Goal: Check status: Check status

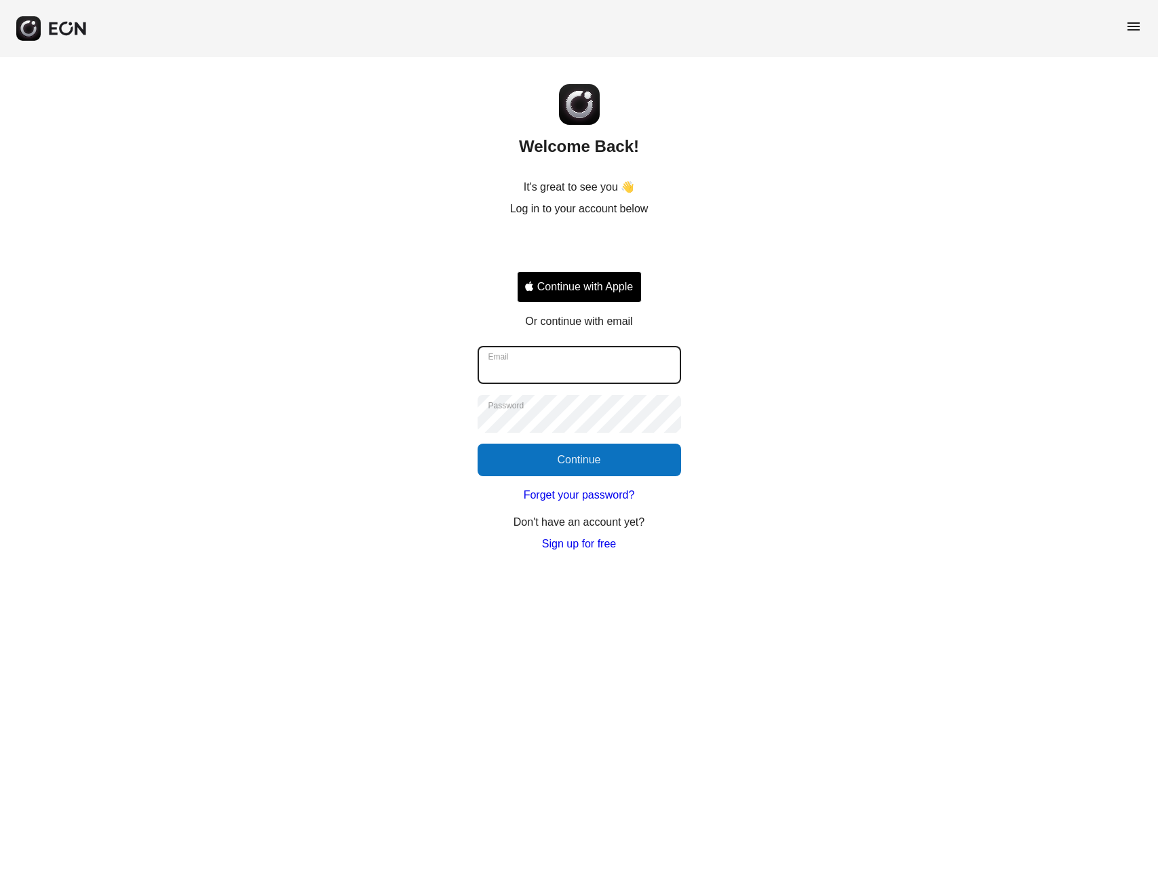
type input "**********"
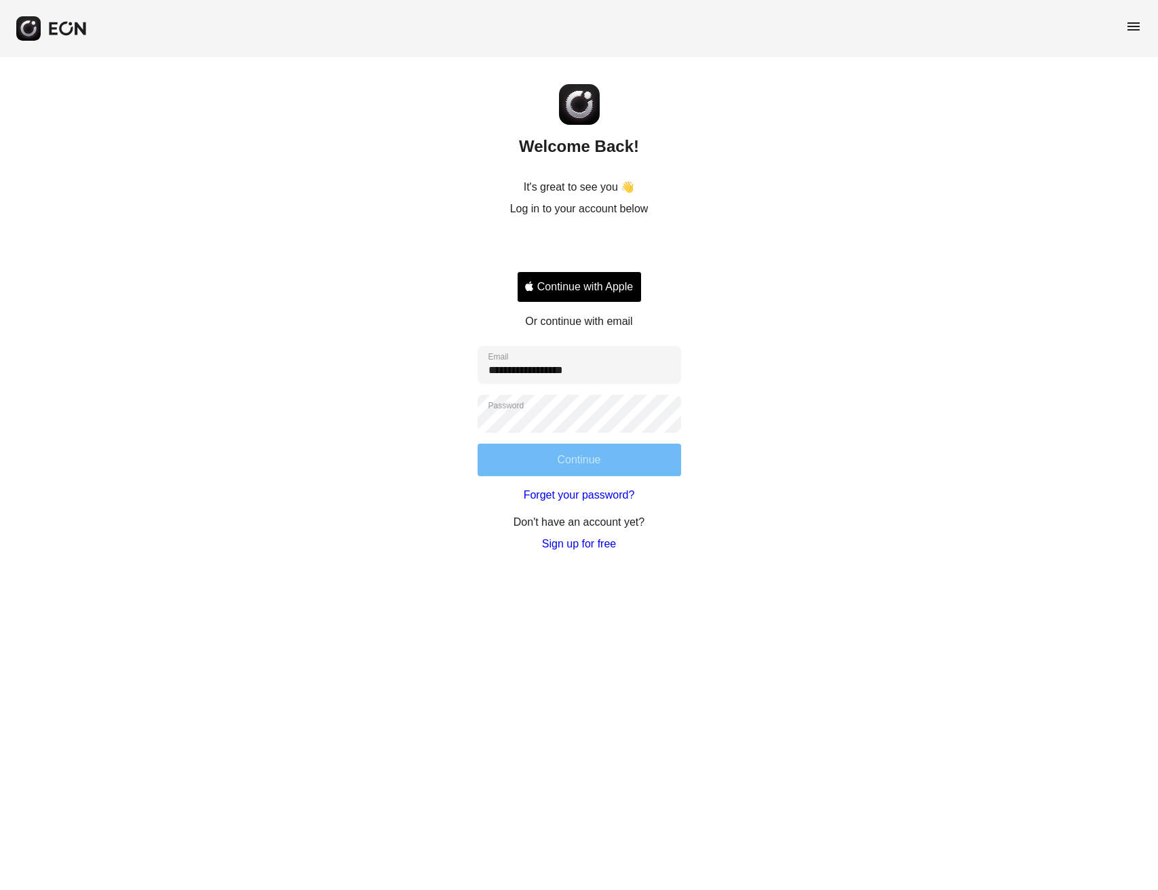
click at [562, 449] on button "Continue" at bounding box center [578, 460] width 203 height 33
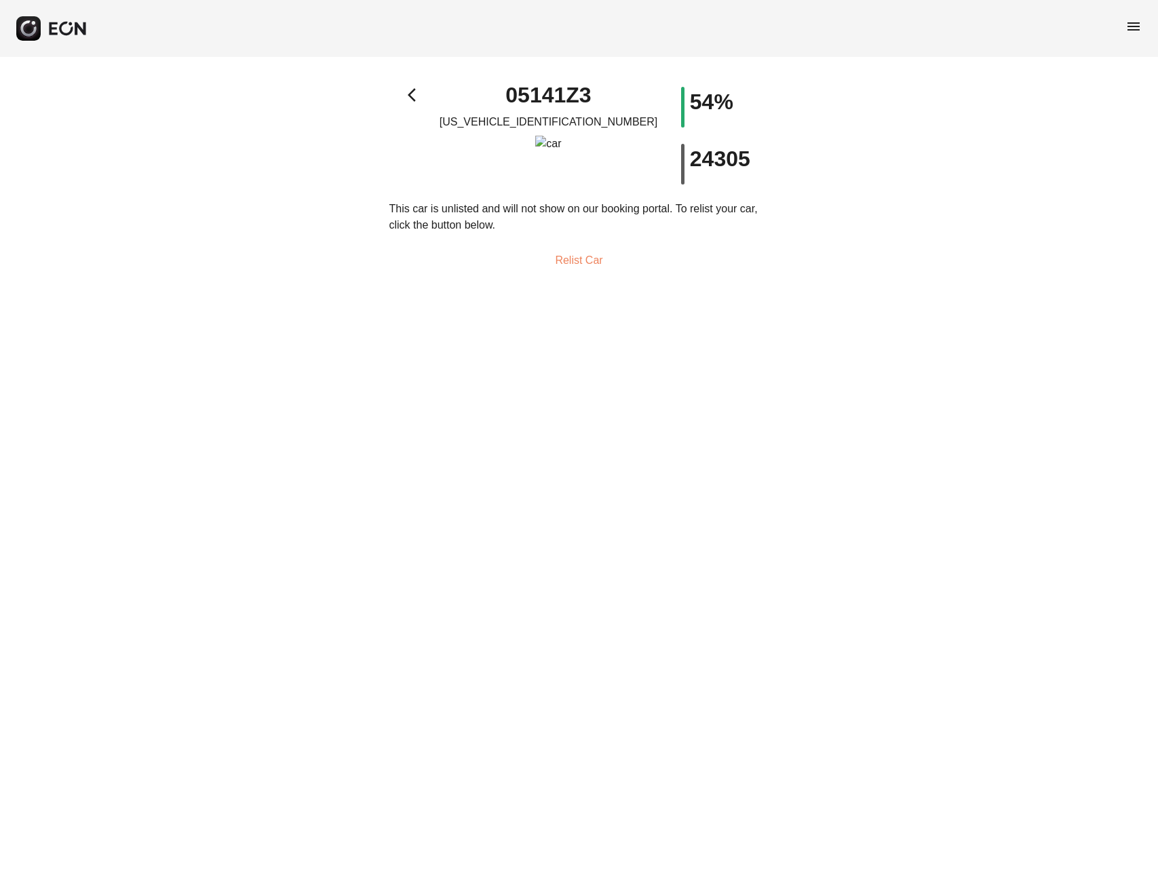
click at [1140, 26] on span "menu" at bounding box center [1133, 26] width 16 height 16
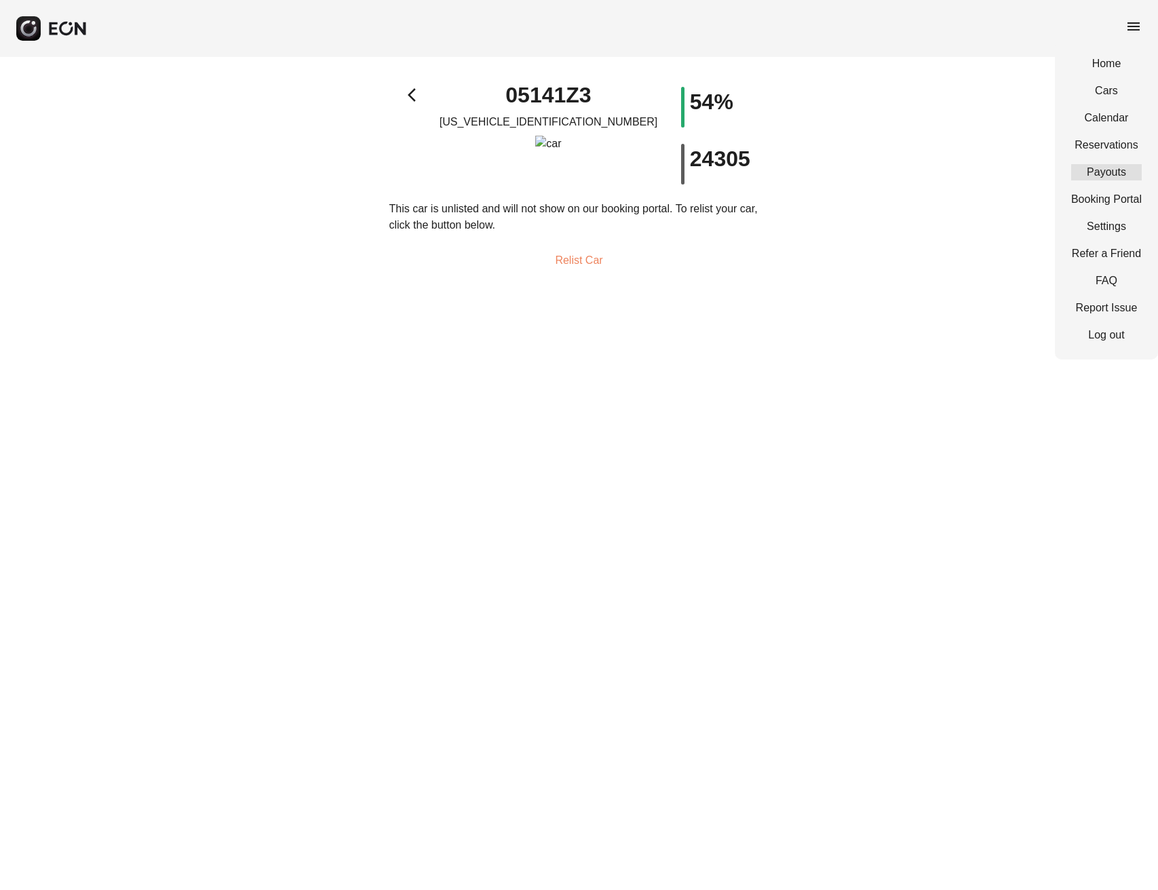
click at [1110, 176] on link "Payouts" at bounding box center [1106, 172] width 71 height 16
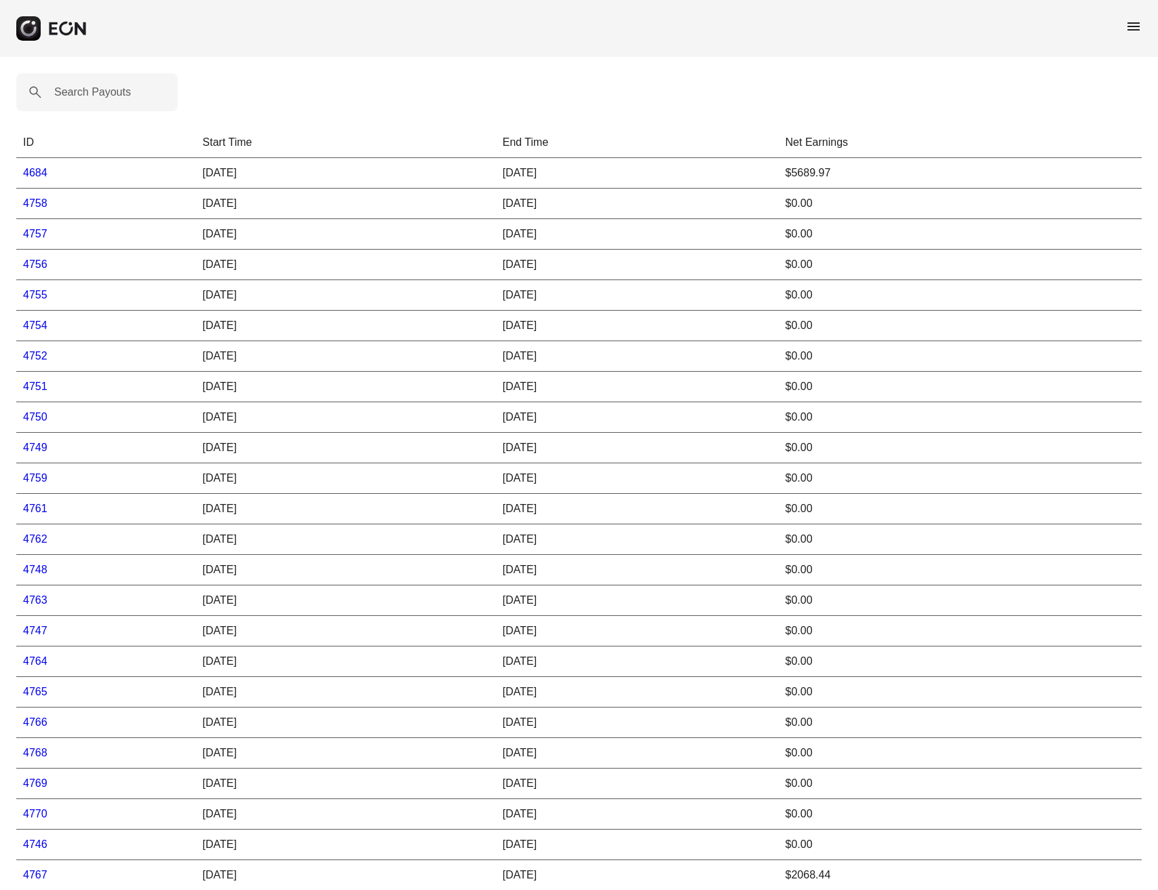
click at [37, 232] on link "4757" at bounding box center [35, 234] width 24 height 12
click at [37, 172] on link "4684" at bounding box center [35, 173] width 24 height 12
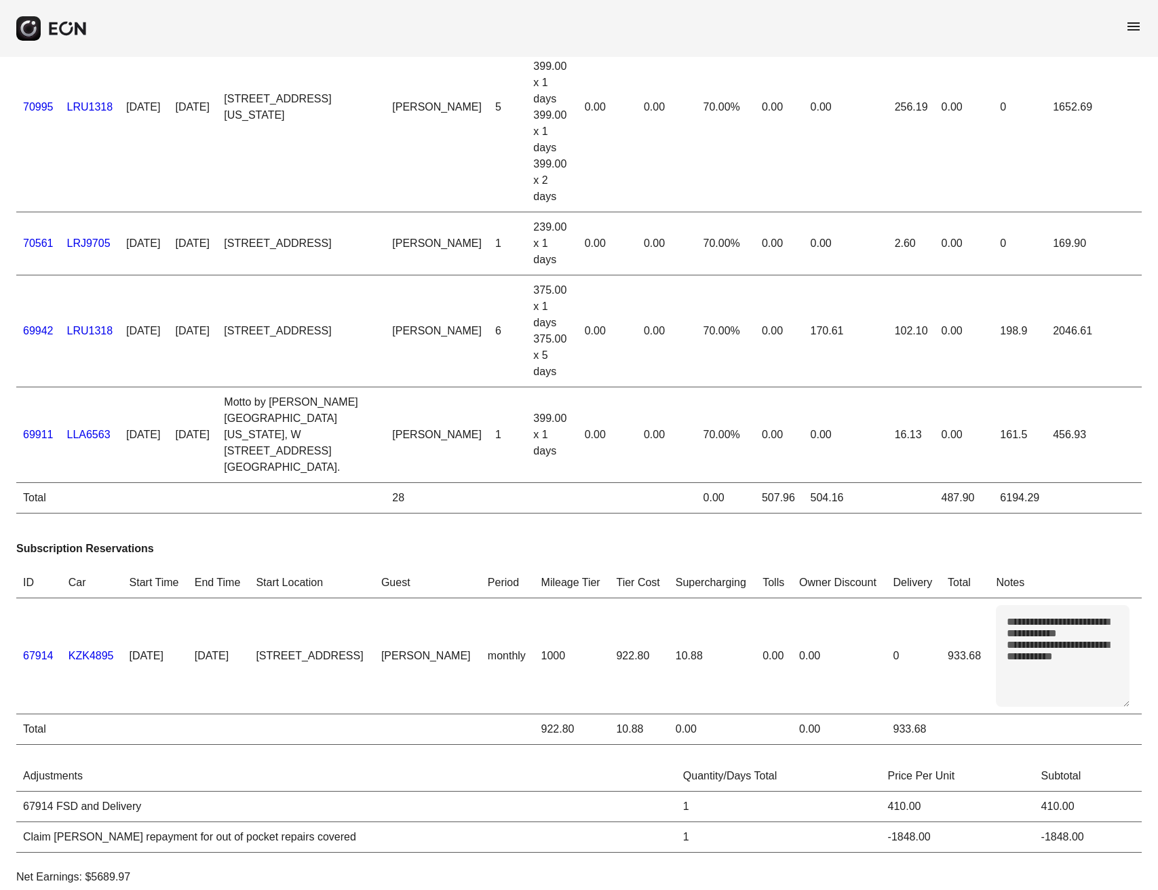
scroll to position [296, 0]
drag, startPoint x: 146, startPoint y: 734, endPoint x: 54, endPoint y: 725, distance: 92.7
click at [54, 869] on p "Net Earnings: $5689.97" at bounding box center [578, 877] width 1125 height 16
click at [507, 869] on p "Net Earnings: $5689.97" at bounding box center [578, 877] width 1125 height 16
drag, startPoint x: 26, startPoint y: 690, endPoint x: 294, endPoint y: 692, distance: 267.2
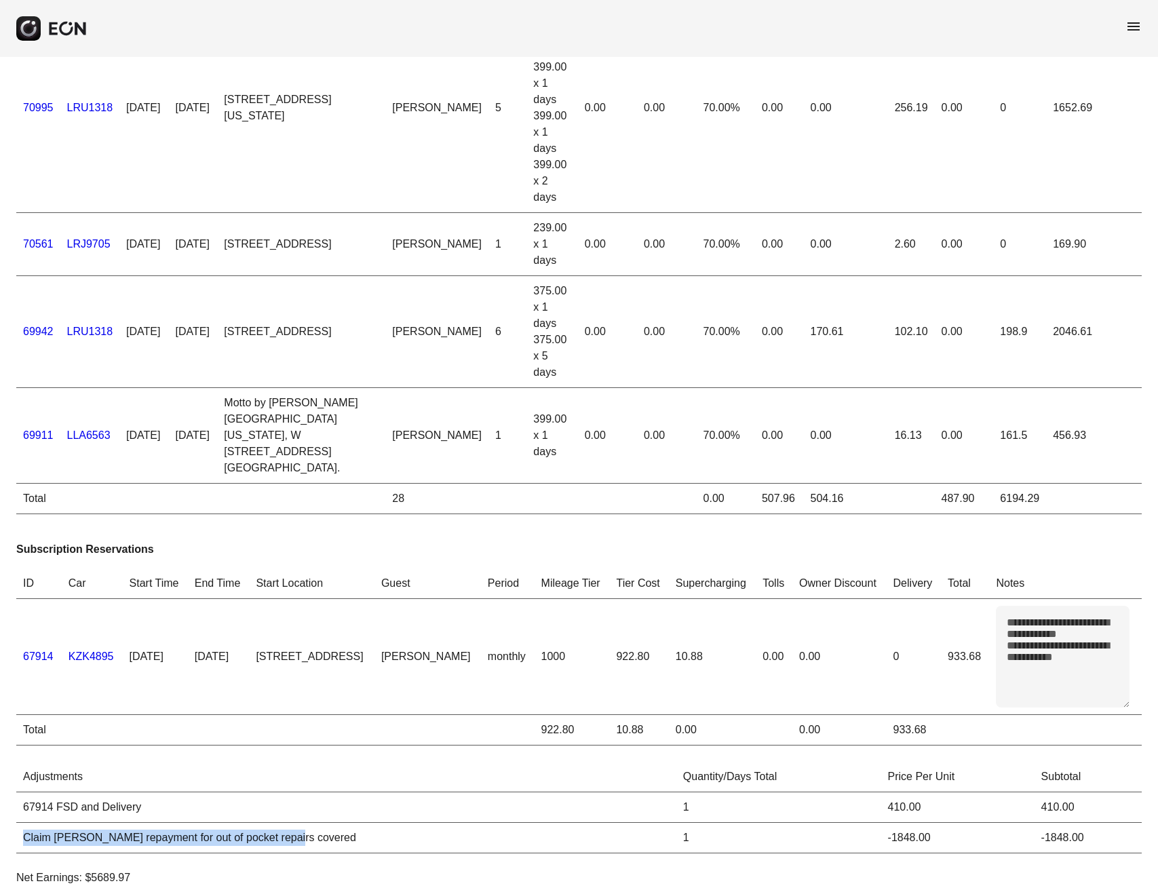
click at [293, 823] on td "Claim [PERSON_NAME] repayment for out of pocket repairs covered" at bounding box center [346, 838] width 660 height 31
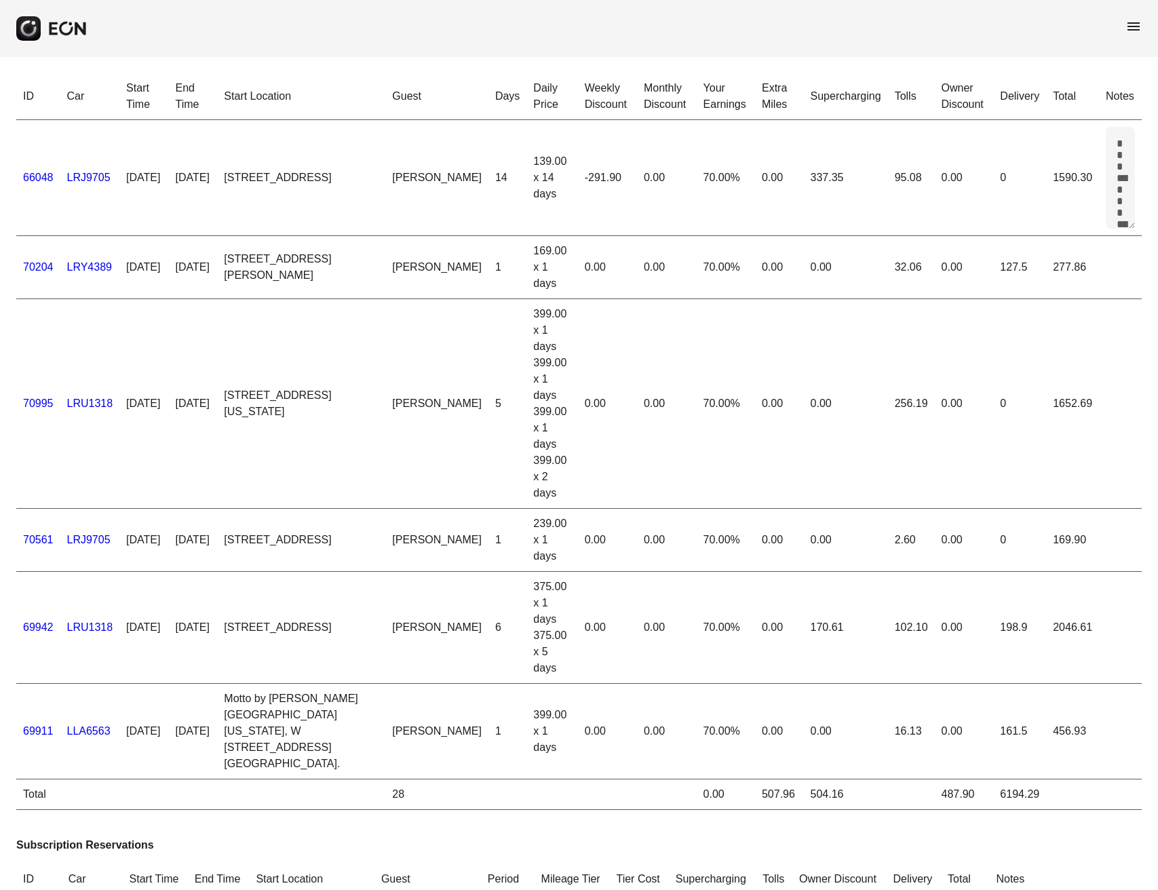
scroll to position [0, 0]
